Goal: Check status: Check status

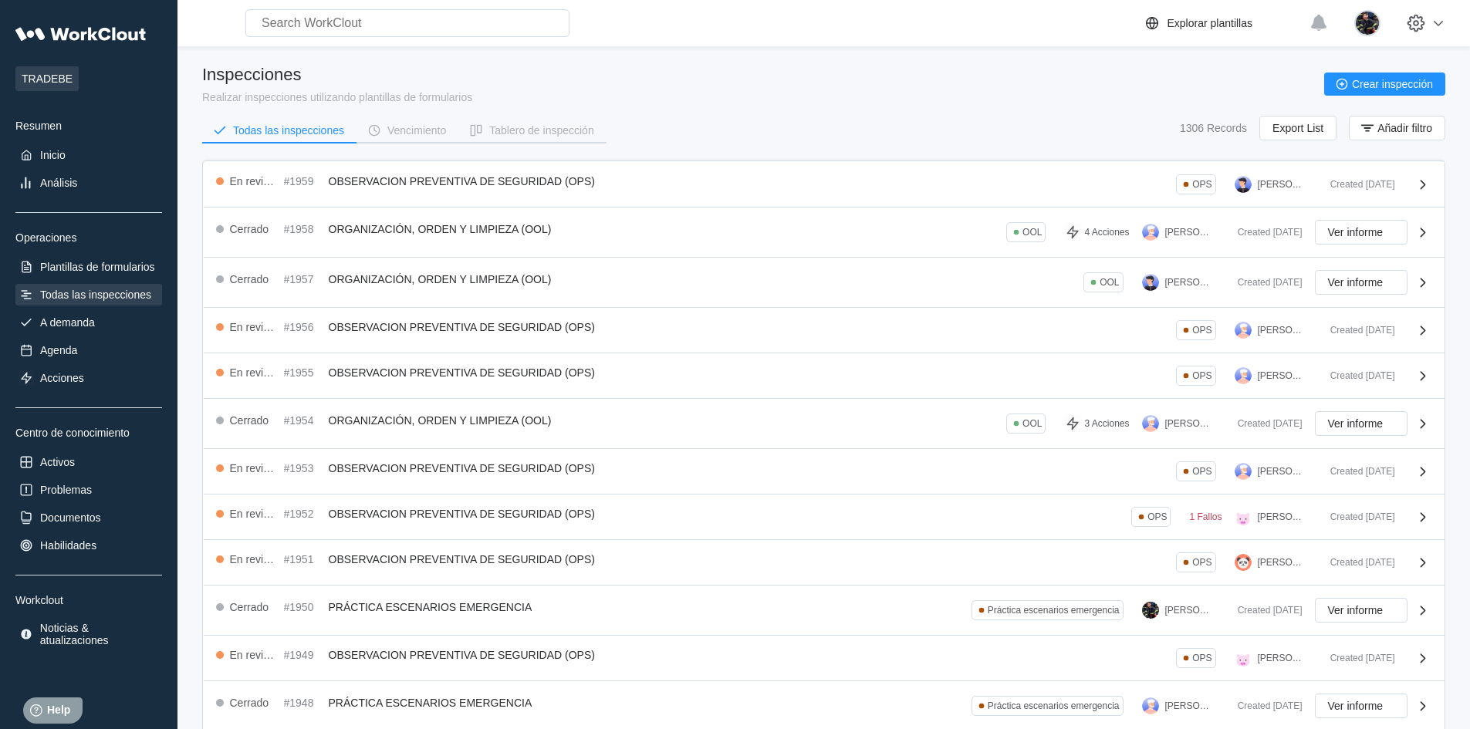
click at [789, 90] on div "Inspecciones Realizar inspecciones utilizando plantillas de formularios Crear i…" at bounding box center [823, 84] width 1243 height 39
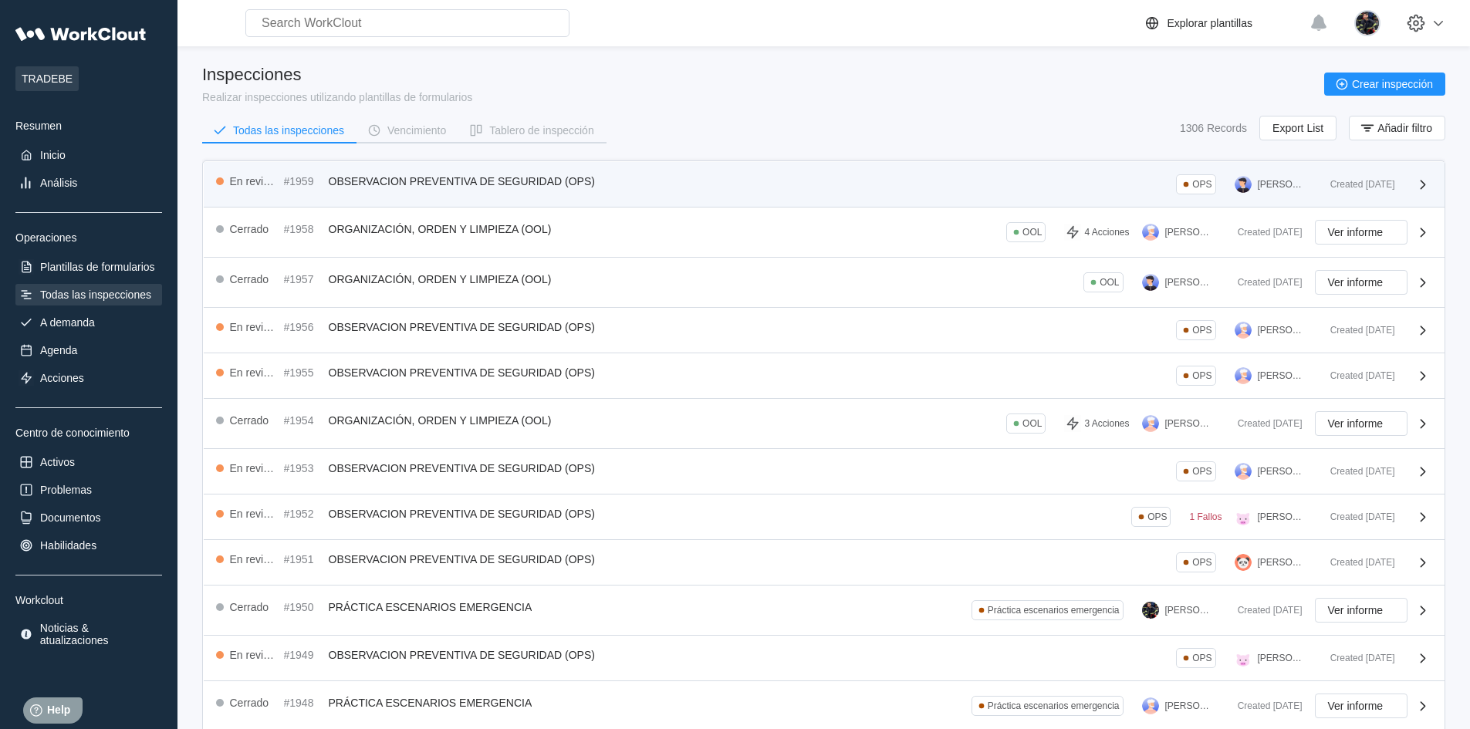
click at [747, 174] on div "En revisión #1959 OBSERVACION PREVENTIVA DE SEGURIDAD (OPS) OPS [PERSON_NAME]" at bounding box center [767, 184] width 1102 height 20
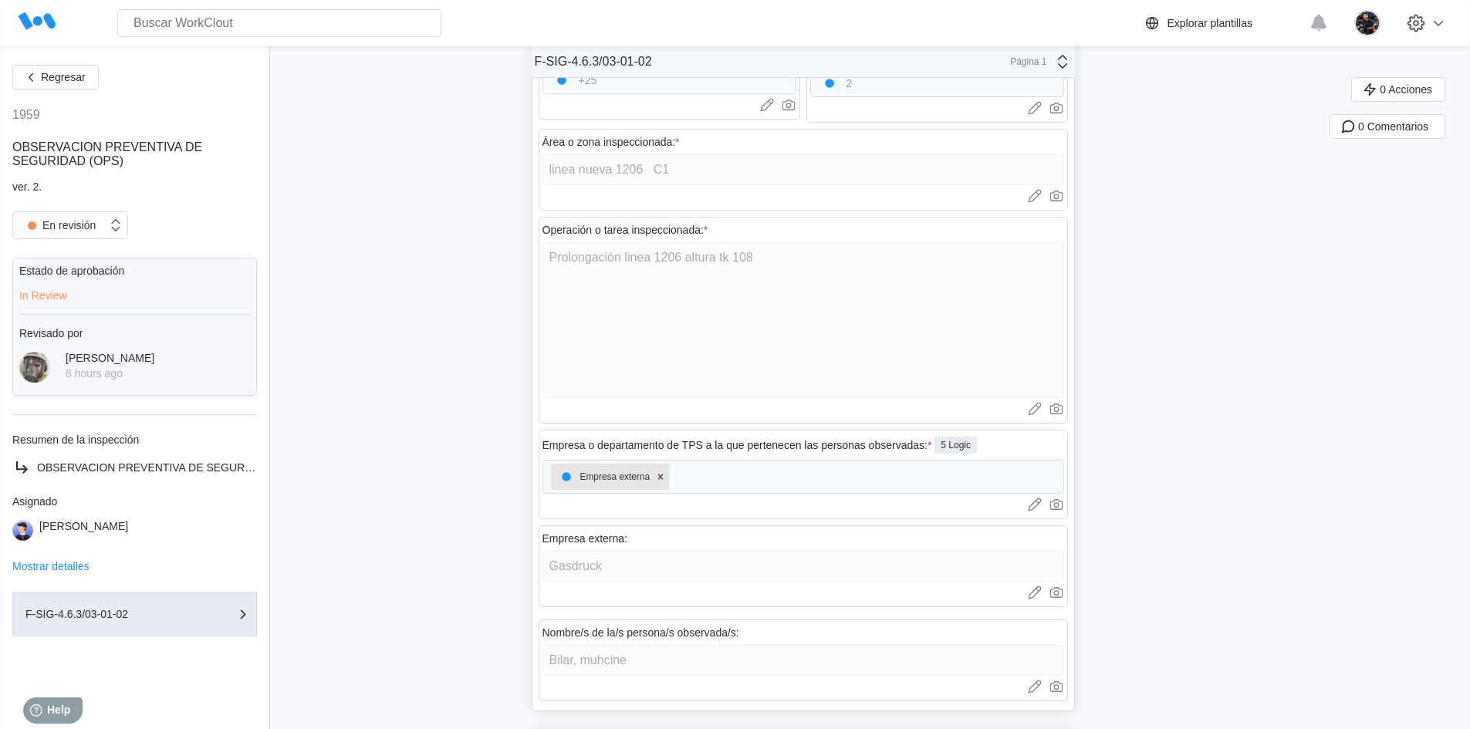
scroll to position [1003, 0]
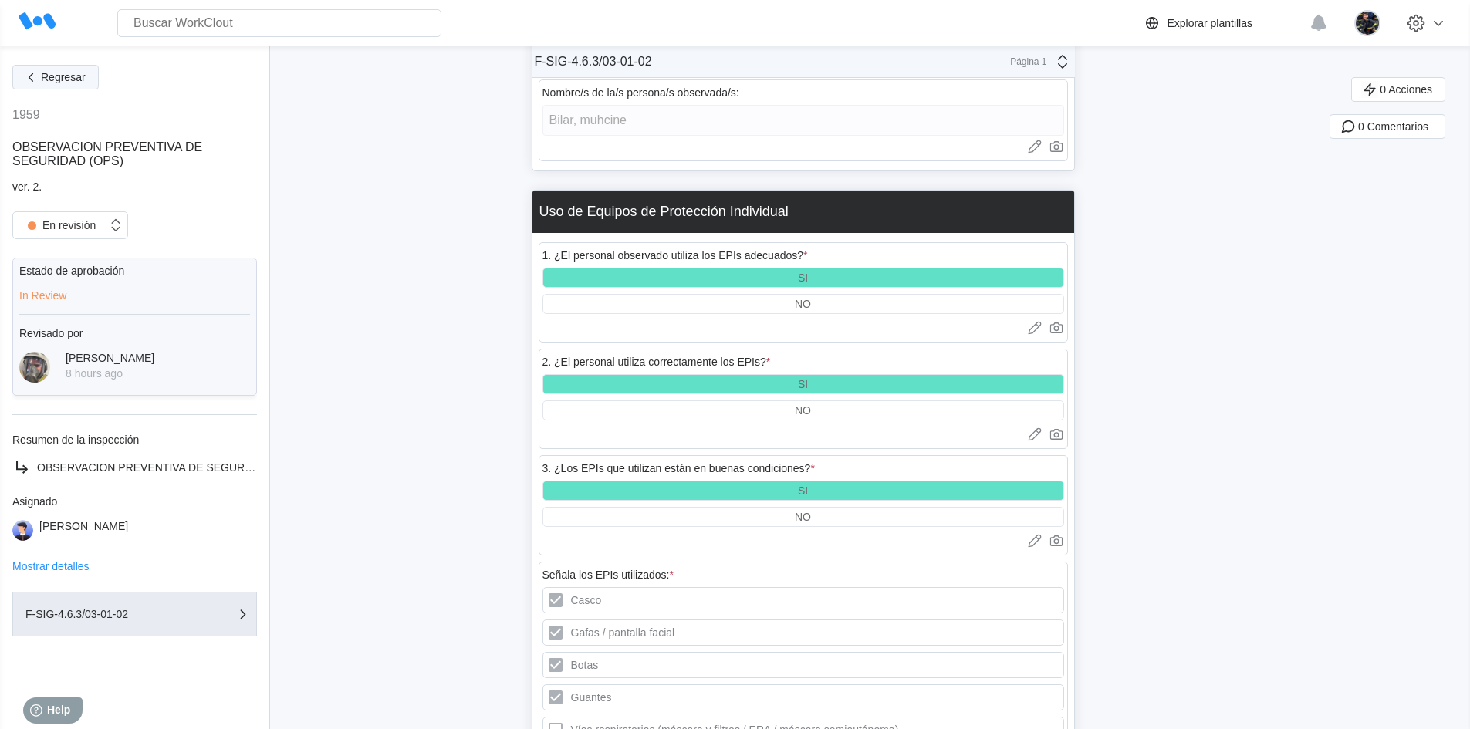
click at [82, 79] on span "Regresar" at bounding box center [63, 77] width 45 height 11
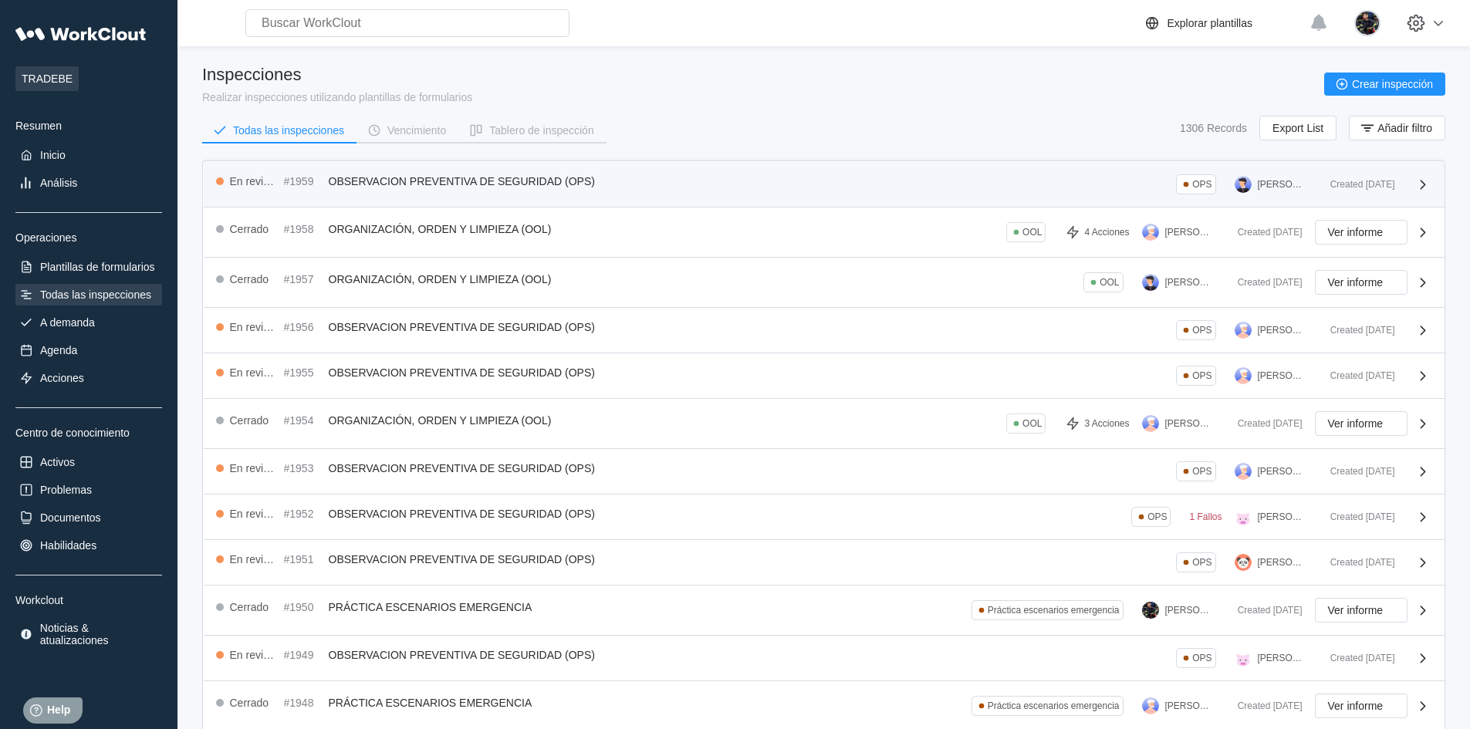
click at [656, 192] on div "En revisión #1959 OBSERVACION PREVENTIVA DE SEGURIDAD (OPS) OPS [PERSON_NAME]" at bounding box center [767, 184] width 1102 height 20
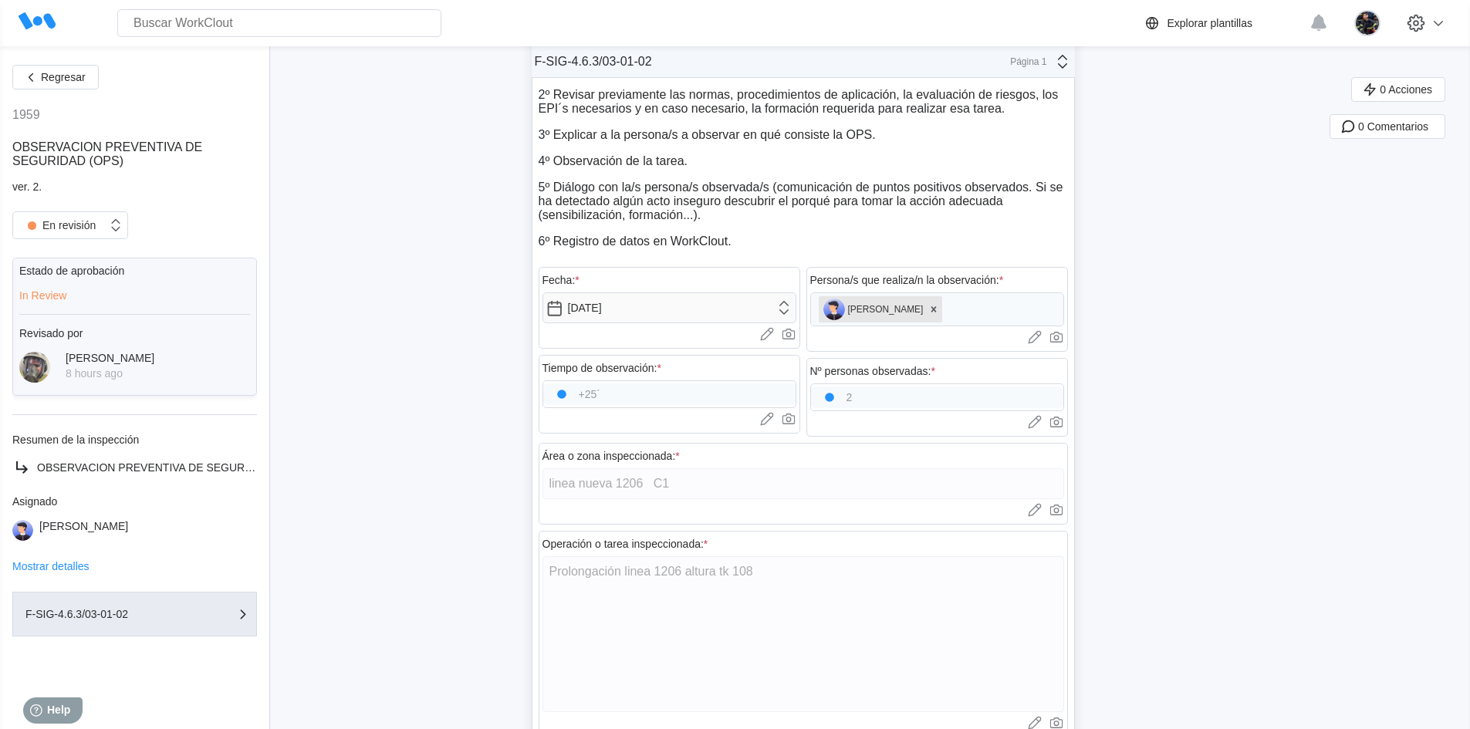
scroll to position [154, 0]
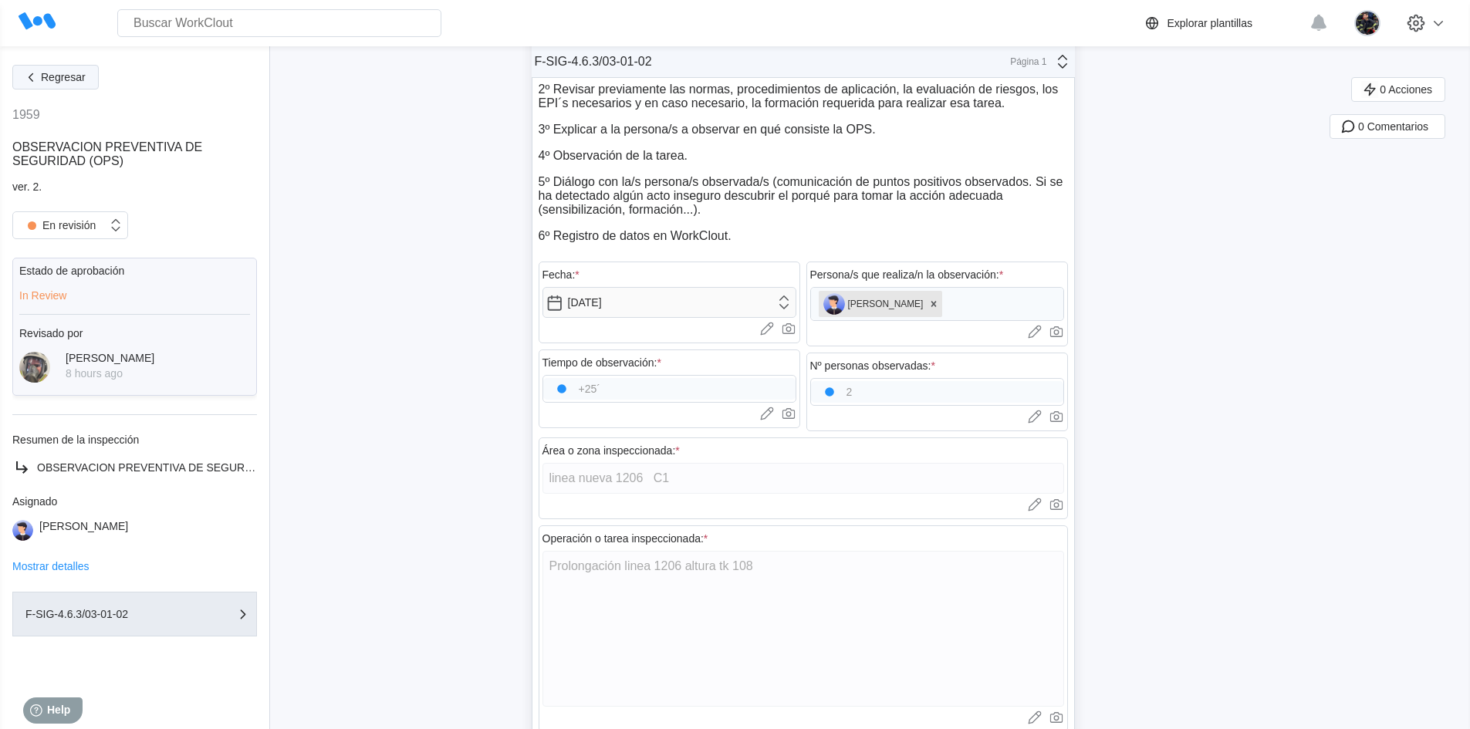
click at [90, 72] on button "Regresar" at bounding box center [55, 77] width 86 height 25
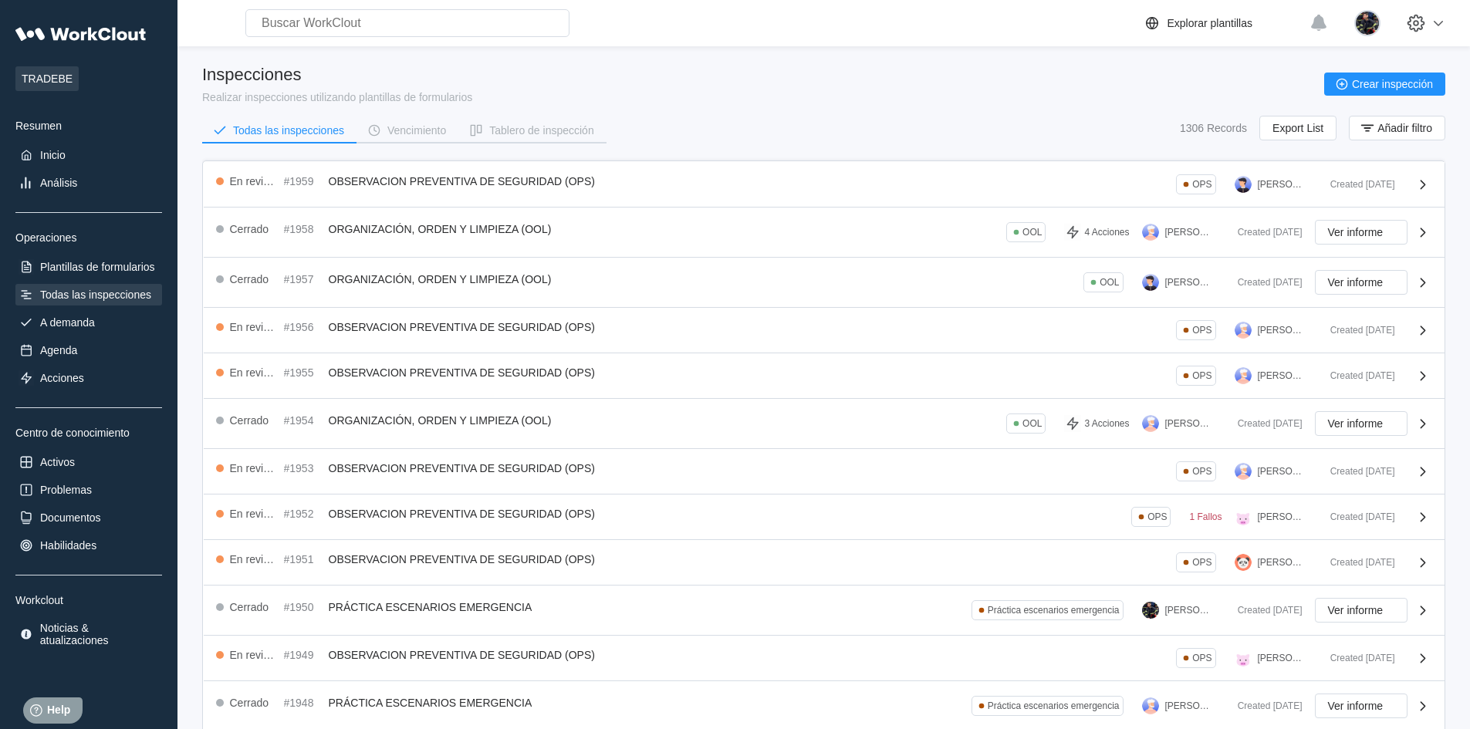
click at [1017, 88] on div "Inspecciones Realizar inspecciones utilizando plantillas de formularios Crear i…" at bounding box center [823, 84] width 1243 height 39
click at [765, 81] on div "Inspecciones Realizar inspecciones utilizando plantillas de formularios Crear i…" at bounding box center [823, 84] width 1243 height 39
